Goal: Find contact information: Find contact information

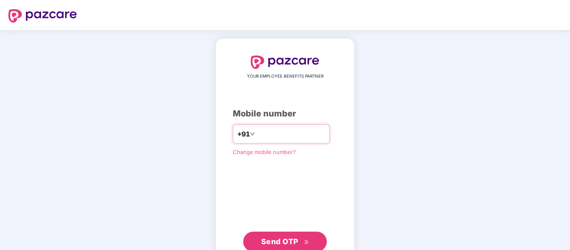
click at [295, 138] on input "number" at bounding box center [291, 133] width 69 height 13
type input "**********"
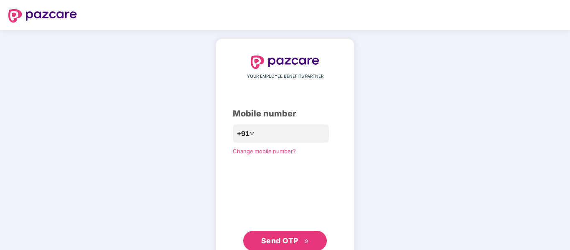
click at [297, 234] on button "Send OTP" at bounding box center [285, 241] width 84 height 20
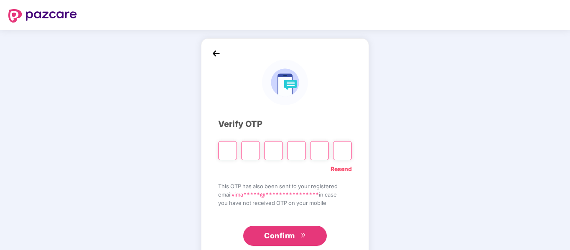
type input "*"
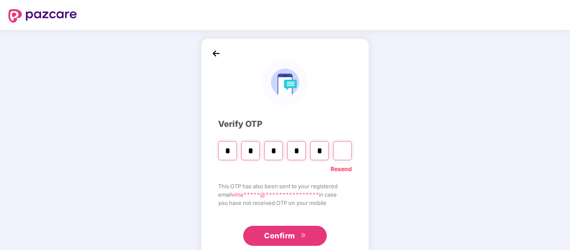
type input "*"
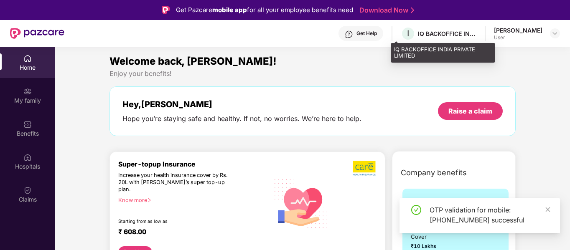
click at [444, 36] on div "IQ BACKOFFICE INDIA PRIVATE LIMITED" at bounding box center [447, 34] width 58 height 8
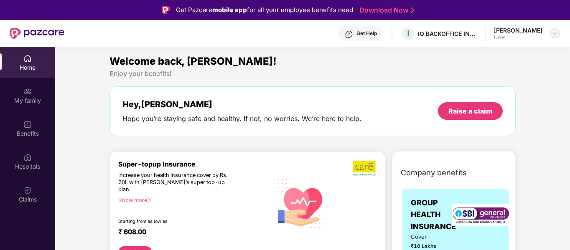
click at [557, 30] on img at bounding box center [555, 33] width 7 height 7
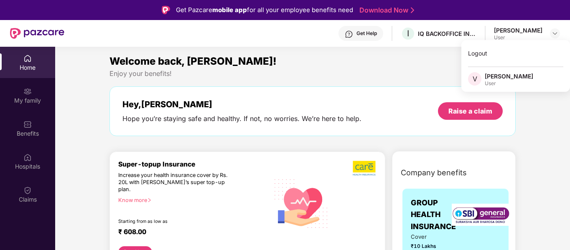
click at [389, 122] on div "Hey, [PERSON_NAME] Hope you’re staying safe and healthy. If not, no worries. We…" at bounding box center [312, 111] width 380 height 24
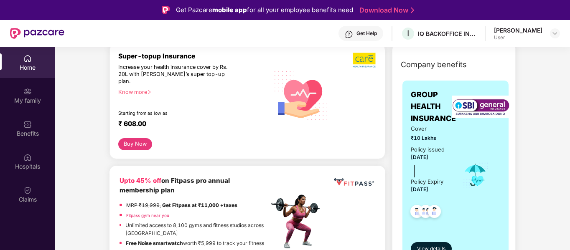
scroll to position [167, 0]
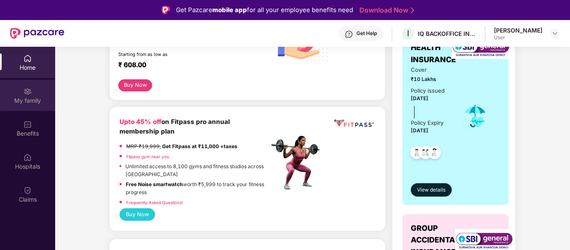
click at [24, 99] on div "My family" at bounding box center [27, 101] width 55 height 8
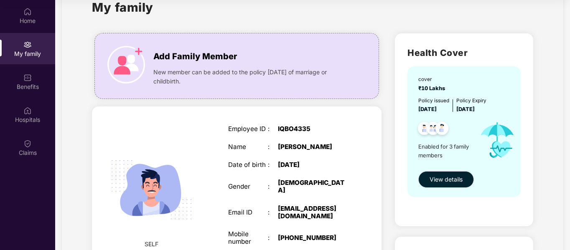
scroll to position [5, 0]
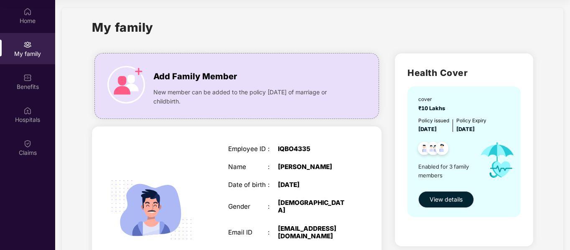
click at [27, 98] on div "Home My family Benefits Hospitals Claims" at bounding box center [27, 82] width 55 height 165
click at [25, 83] on div "Benefits" at bounding box center [27, 87] width 55 height 8
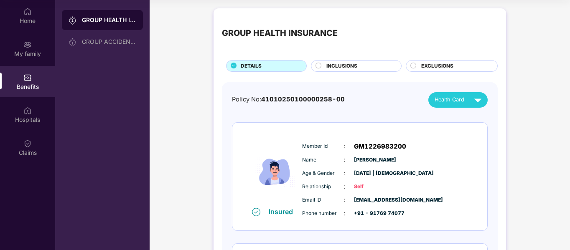
click at [351, 68] on span "INCLUSIONS" at bounding box center [341, 66] width 31 height 8
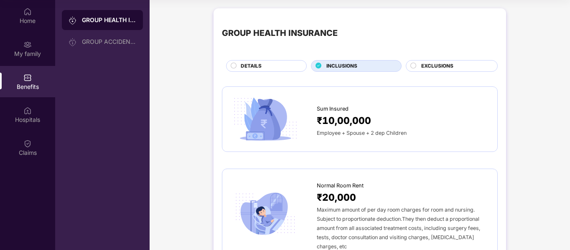
click at [470, 67] on div "EXCLUSIONS" at bounding box center [455, 66] width 76 height 9
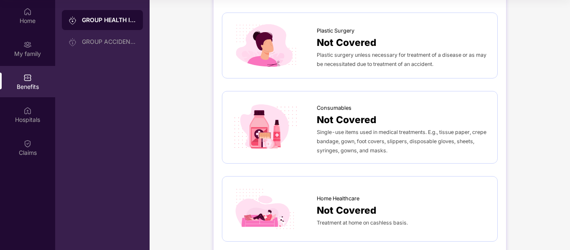
scroll to position [568, 0]
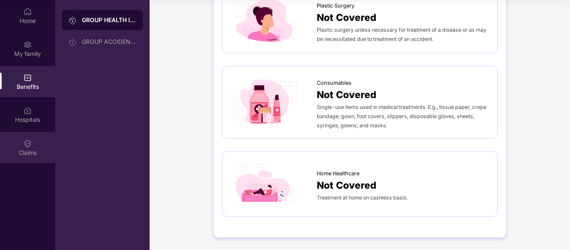
click at [35, 147] on div "Claims" at bounding box center [27, 147] width 55 height 31
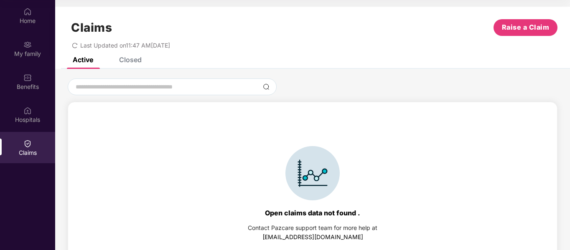
click at [135, 61] on div "Closed" at bounding box center [130, 60] width 23 height 8
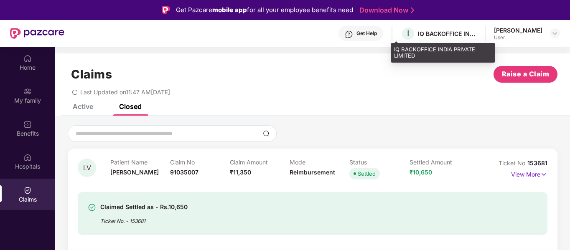
click at [427, 35] on div "IQ BACKOFFICE INDIA PRIVATE LIMITED" at bounding box center [447, 34] width 58 height 8
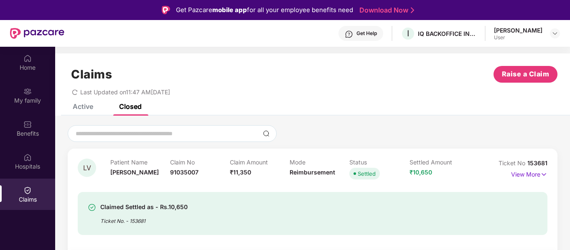
click at [73, 103] on div "Claims Raise a Claim Last Updated on 11:47 AM[DATE]" at bounding box center [312, 78] width 515 height 51
click at [29, 131] on div "Benefits" at bounding box center [27, 134] width 55 height 8
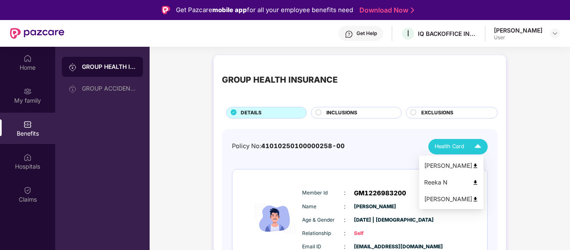
click at [476, 148] on img at bounding box center [477, 147] width 15 height 15
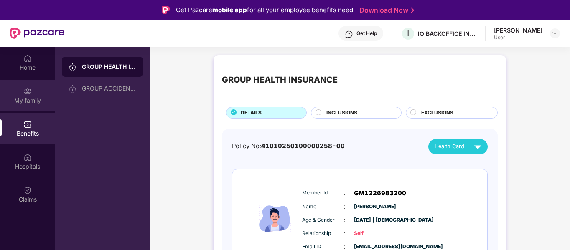
click at [36, 102] on div "My family" at bounding box center [27, 101] width 55 height 8
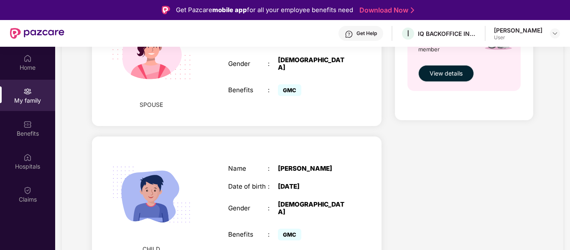
scroll to position [173, 0]
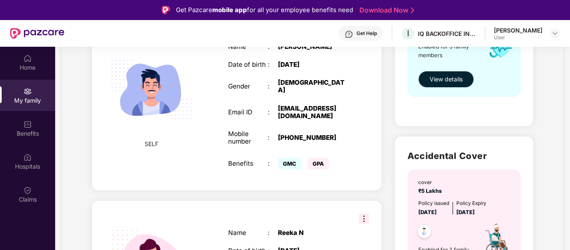
click at [444, 80] on span "View details" at bounding box center [446, 79] width 33 height 9
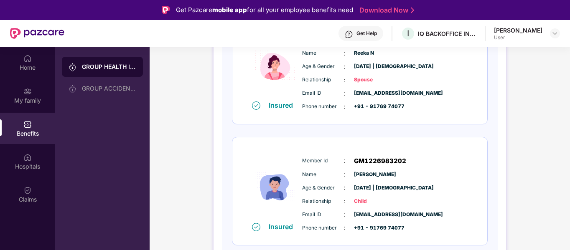
scroll to position [275, 0]
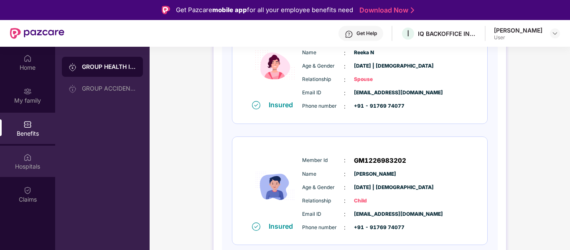
click at [36, 160] on div "Hospitals" at bounding box center [27, 161] width 55 height 31
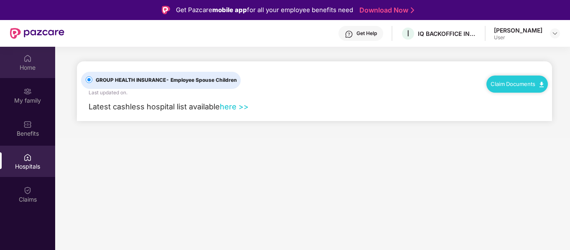
click at [33, 63] on div "Home" at bounding box center [27, 62] width 55 height 31
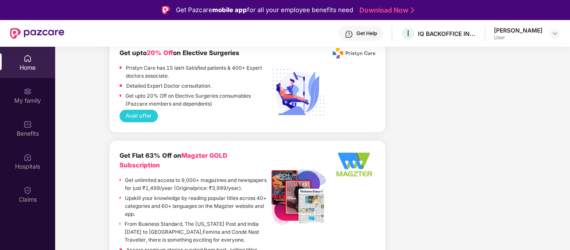
scroll to position [1317, 0]
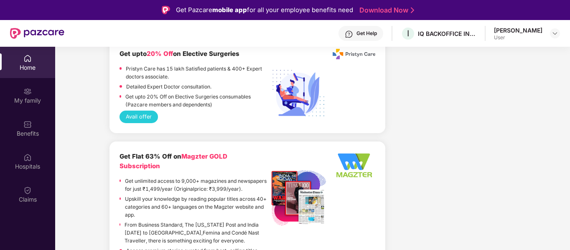
click at [357, 36] on div "Get Help" at bounding box center [366, 33] width 20 height 7
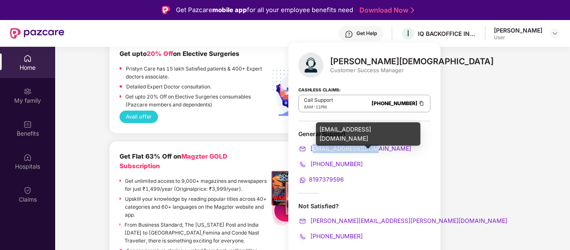
drag, startPoint x: 381, startPoint y: 147, endPoint x: 315, endPoint y: 148, distance: 66.9
click at [315, 148] on div "[EMAIL_ADDRESS][DOMAIN_NAME]" at bounding box center [364, 148] width 132 height 9
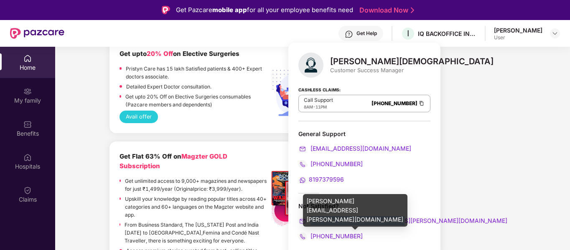
drag, startPoint x: 406, startPoint y: 220, endPoint x: 311, endPoint y: 222, distance: 94.9
click at [311, 222] on div "[PERSON_NAME] Customer Success Manager Cashless Claims: Call Support 8AM - 11PM…" at bounding box center [364, 150] width 152 height 215
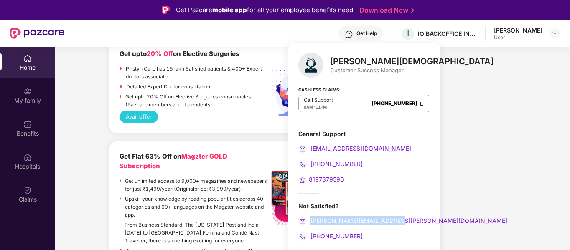
copy span "[PERSON_NAME][EMAIL_ADDRESS][PERSON_NAME][DOMAIN_NAME]"
